Goal: Obtain resource: Download file/media

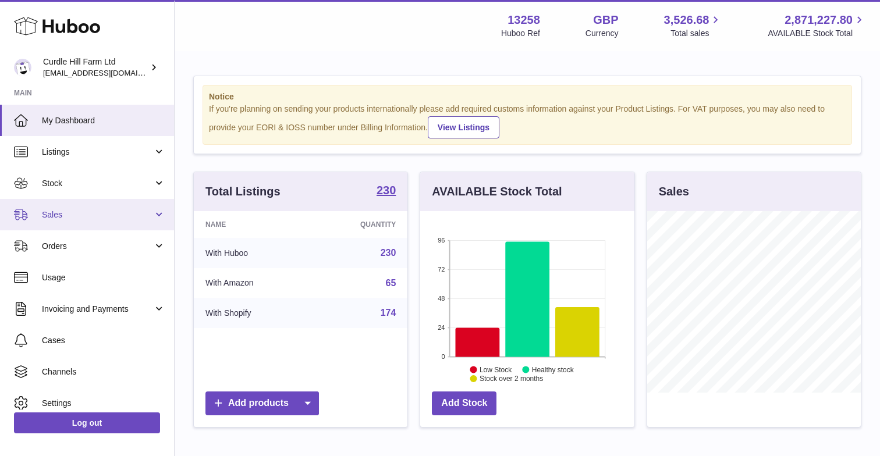
scroll to position [182, 214]
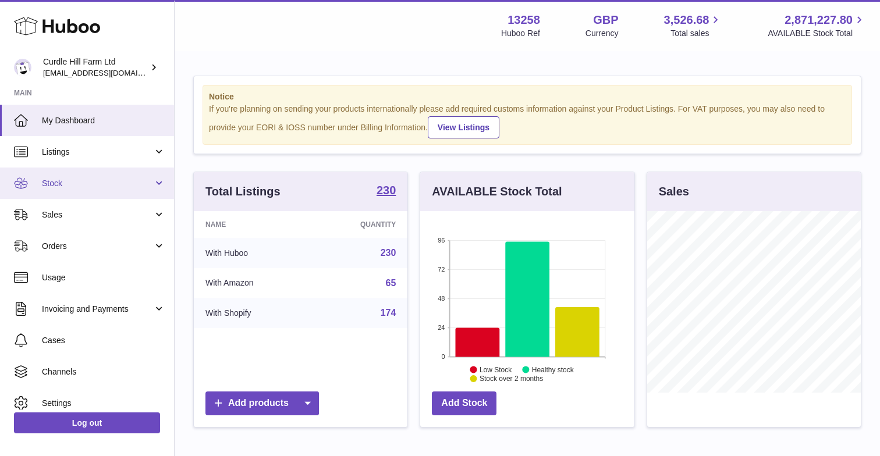
click at [66, 189] on link "Stock" at bounding box center [87, 183] width 174 height 31
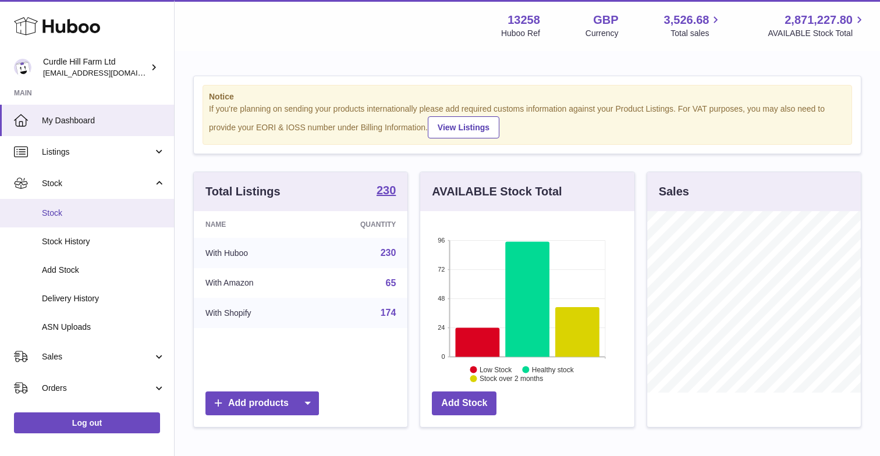
click at [65, 211] on span "Stock" at bounding box center [103, 213] width 123 height 11
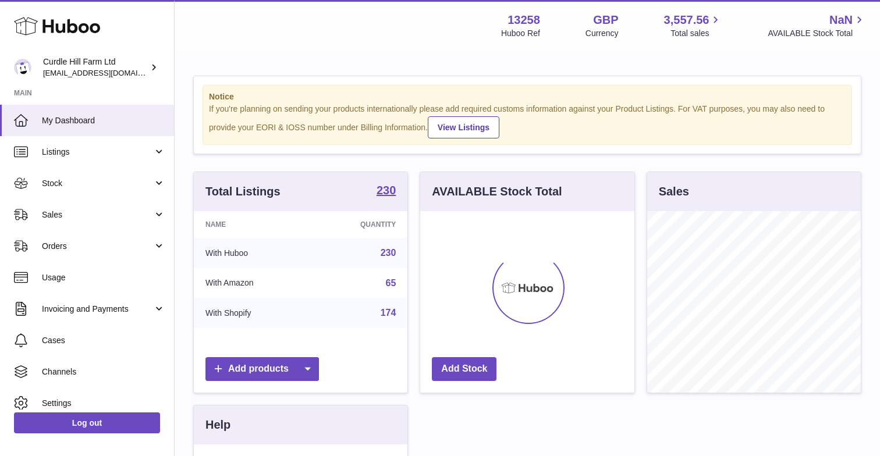
scroll to position [182, 214]
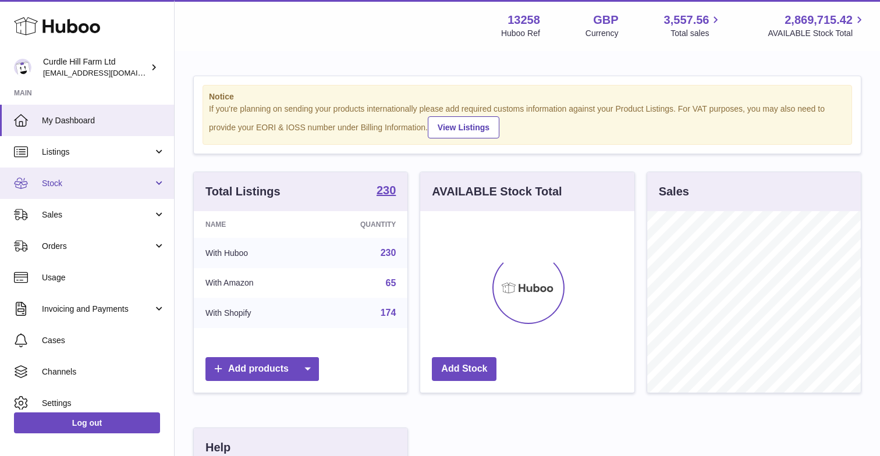
click at [50, 185] on span "Stock" at bounding box center [97, 183] width 111 height 11
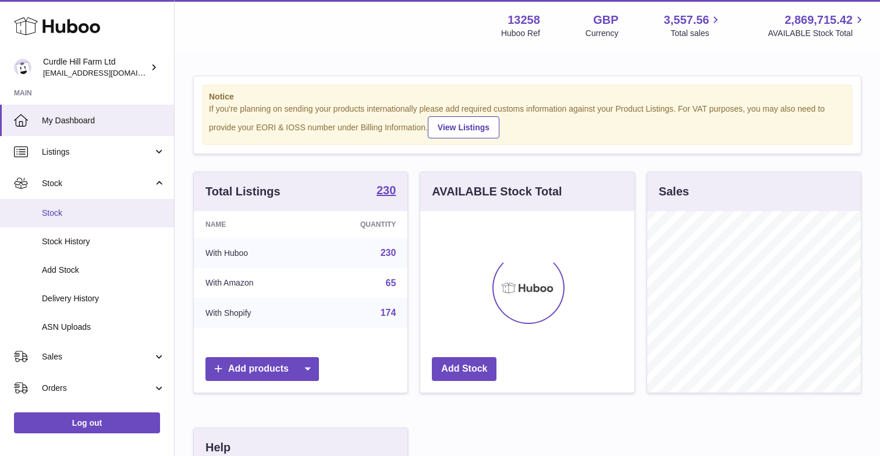
click at [54, 209] on span "Stock" at bounding box center [103, 213] width 123 height 11
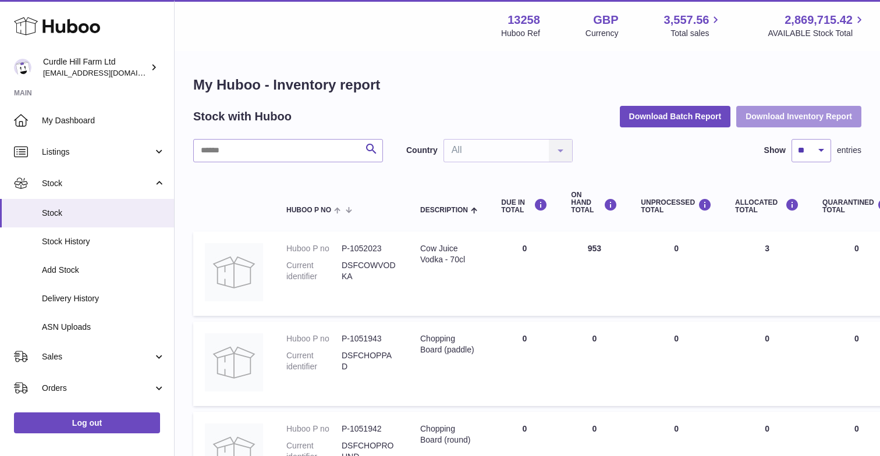
click at [809, 116] on button "Download Inventory Report" at bounding box center [798, 116] width 125 height 21
